Goal: Obtain resource: Download file/media

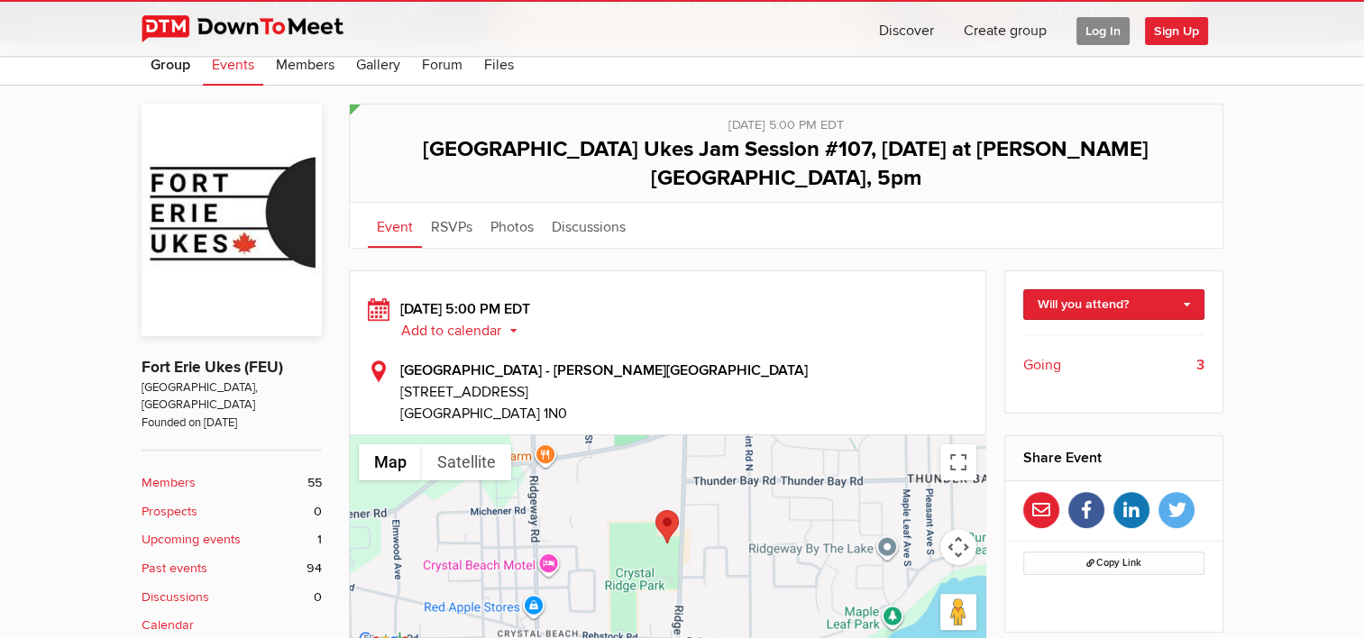
scroll to position [361, 0]
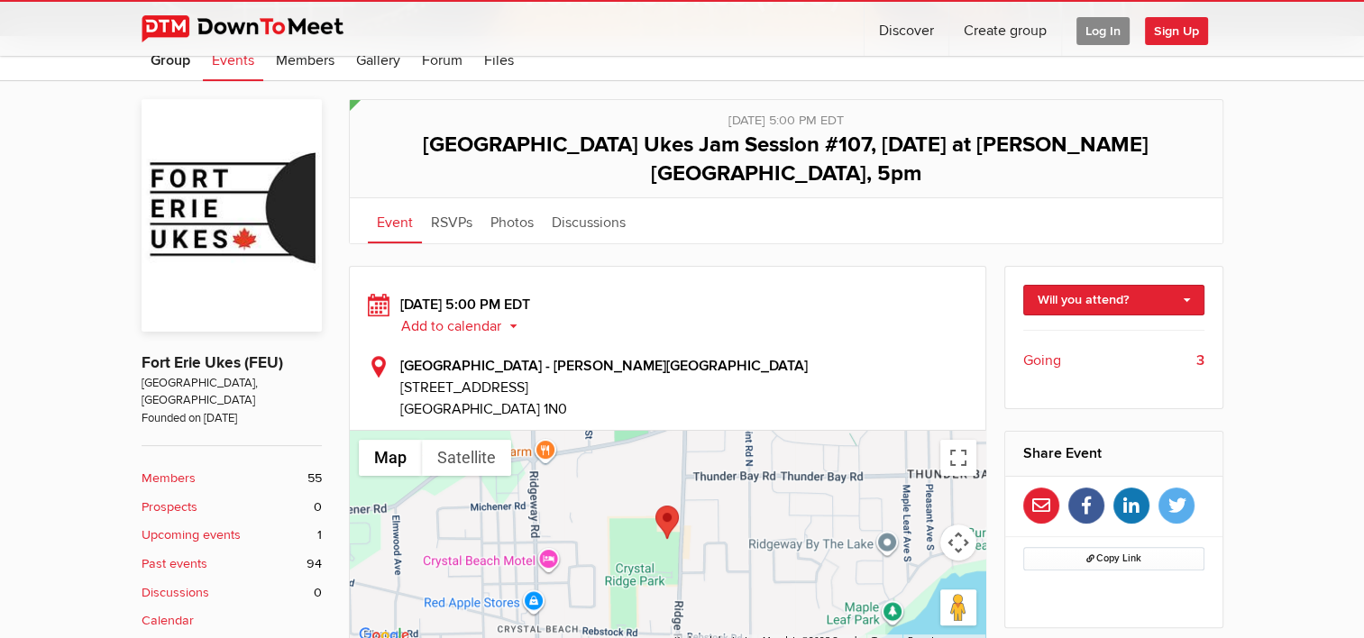
click at [1041, 350] on span "Going" at bounding box center [1043, 361] width 38 height 22
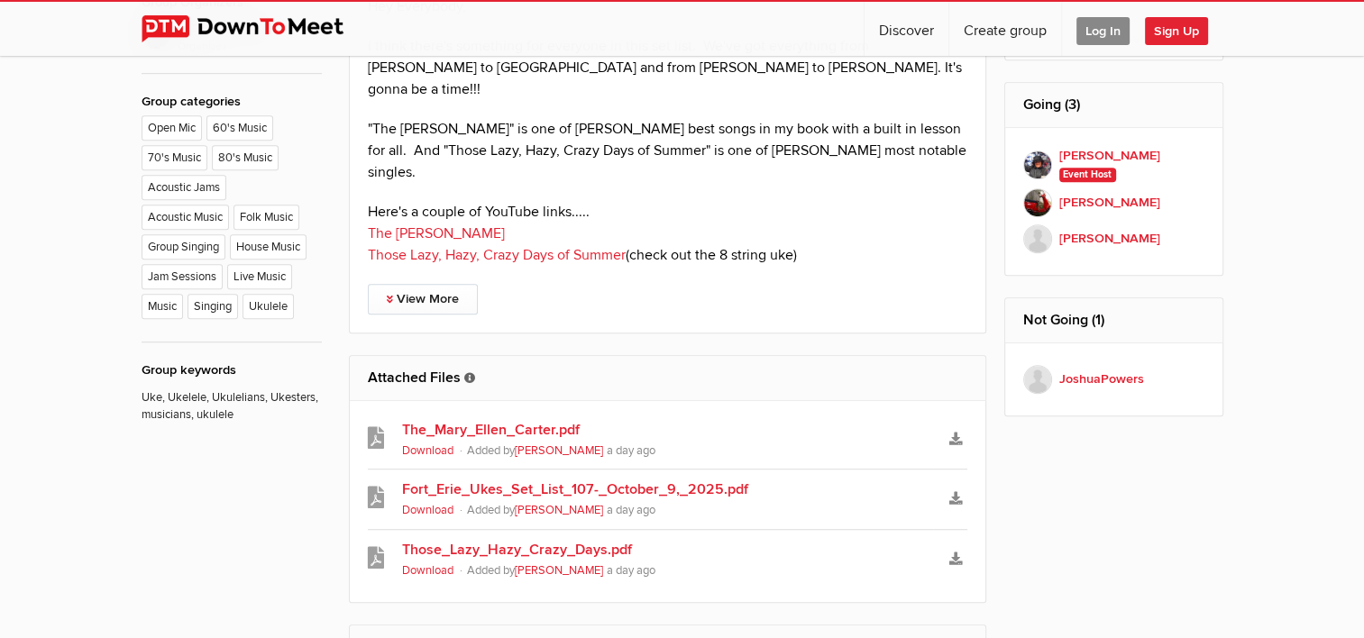
scroll to position [1082, 0]
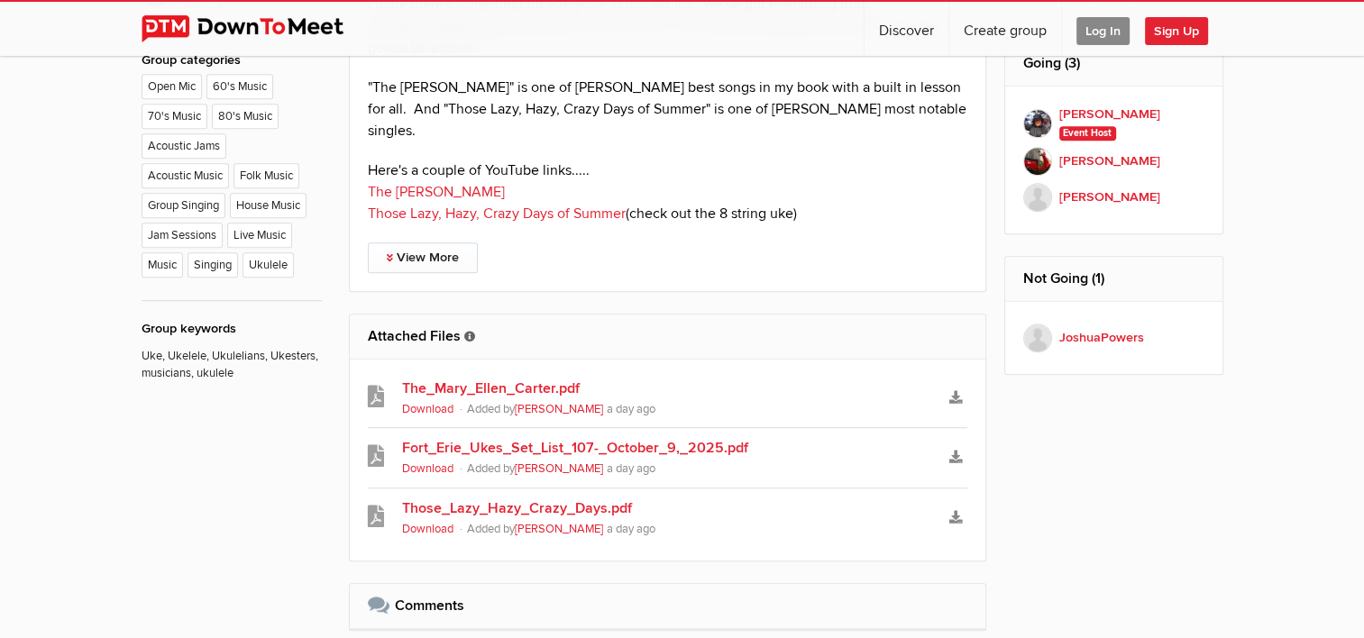
click at [491, 378] on link "The_Mary_Ellen_Carter.pdf" at bounding box center [668, 389] width 532 height 22
click at [469, 498] on link "Those_Lazy_Hazy_Crazy_Days.pdf" at bounding box center [668, 509] width 532 height 22
